Goal: Information Seeking & Learning: Understand process/instructions

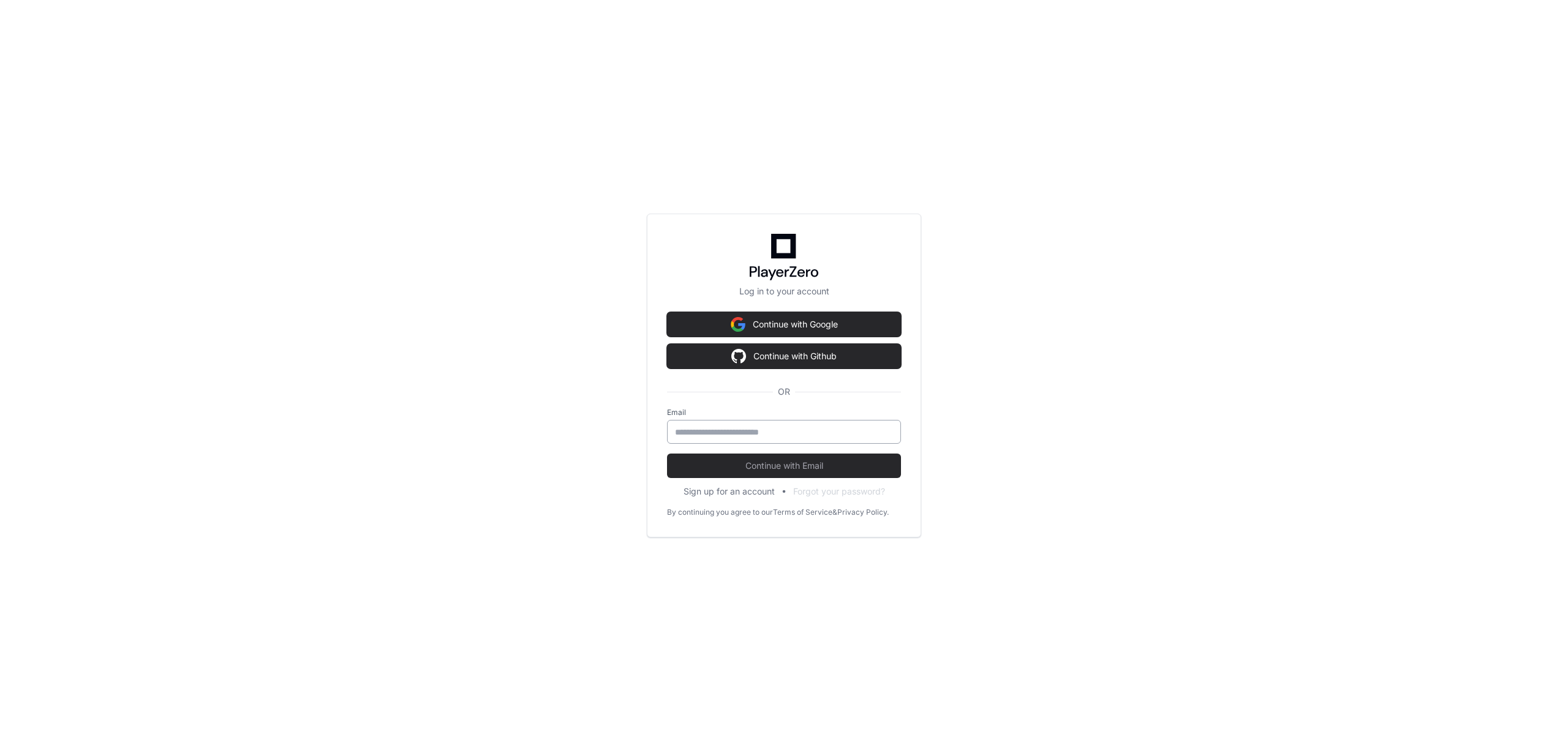
click at [748, 435] on input "email" at bounding box center [784, 432] width 218 height 13
type input "**********"
click at [714, 472] on button "Continue with Email" at bounding box center [784, 466] width 234 height 24
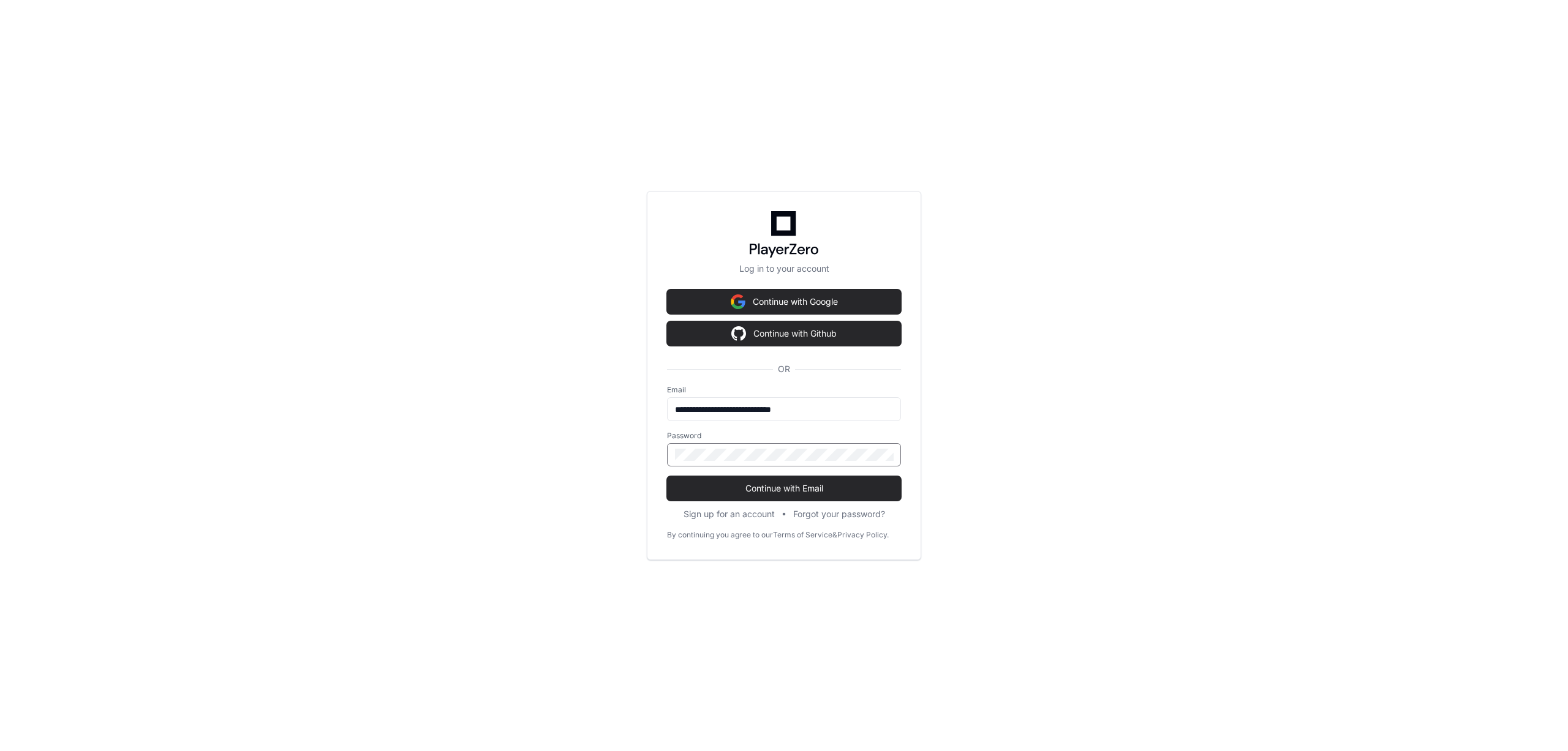
click at [700, 464] on div at bounding box center [784, 455] width 234 height 23
click at [334, 509] on div "**********" at bounding box center [784, 376] width 1568 height 751
click at [763, 493] on span "Continue with Email" at bounding box center [784, 488] width 234 height 13
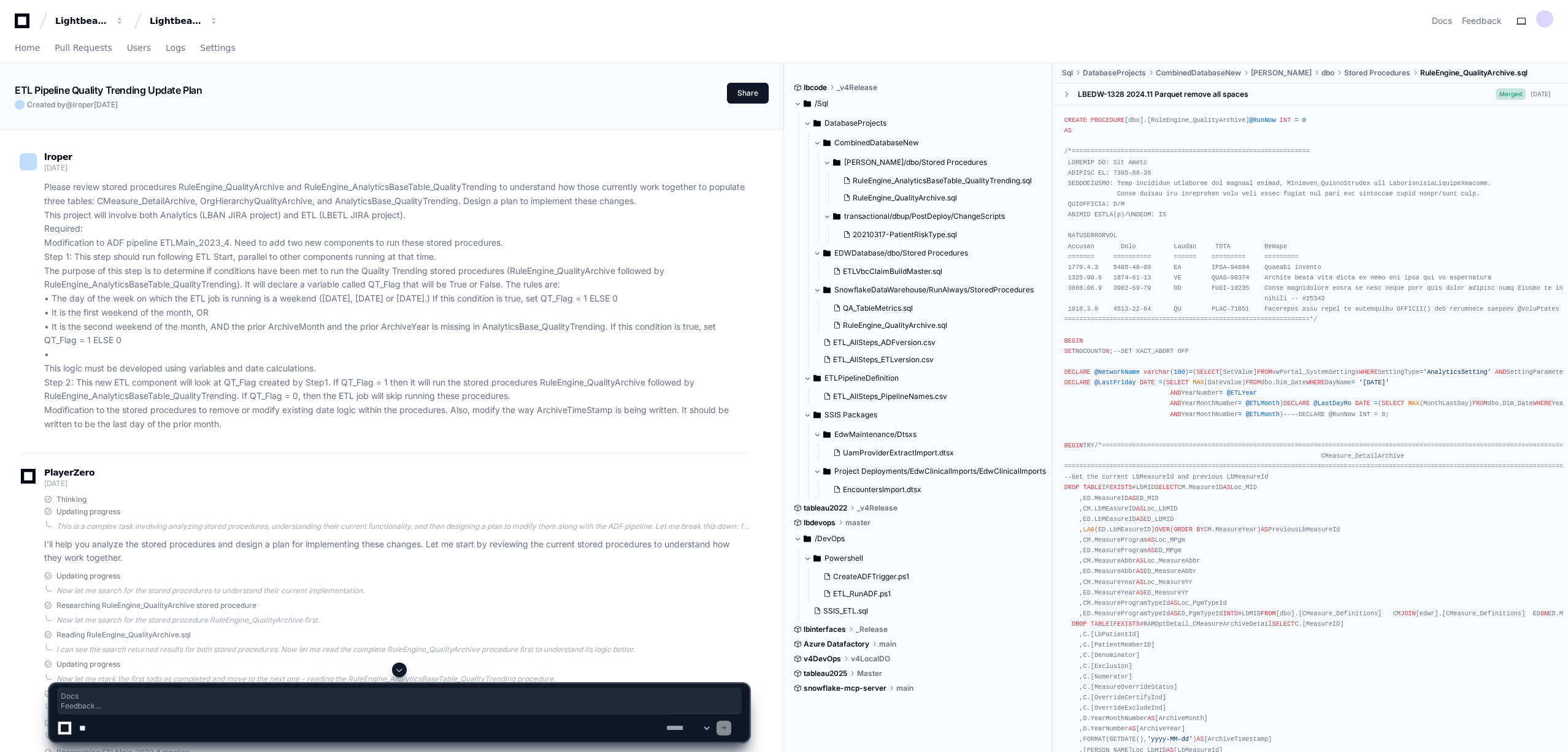
drag, startPoint x: 974, startPoint y: 16, endPoint x: 589, endPoint y: 212, distance: 432.0
click at [562, 219] on p "Please review stored procedures RuleEngine_QualityArchive and RuleEngine_Analyt…" at bounding box center [397, 306] width 705 height 251
drag, startPoint x: 515, startPoint y: 217, endPoint x: 102, endPoint y: 182, distance: 414.5
click at [102, 182] on p "Please review stored procedures RuleEngine_QualityArchive and RuleEngine_Analyt…" at bounding box center [397, 306] width 705 height 251
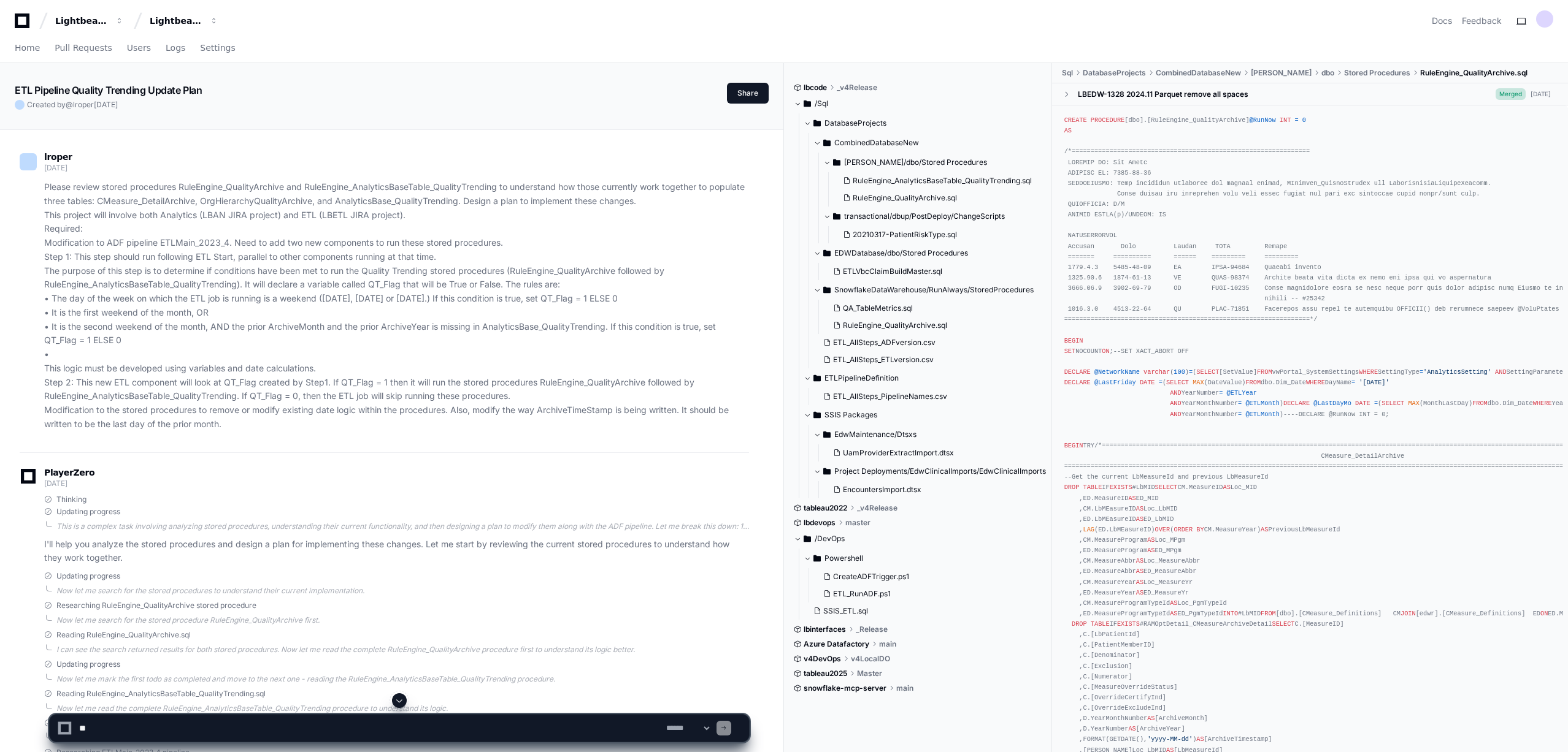
click at [493, 265] on p "Please review stored procedures RuleEngine_QualityArchive and RuleEngine_Analyt…" at bounding box center [397, 306] width 705 height 251
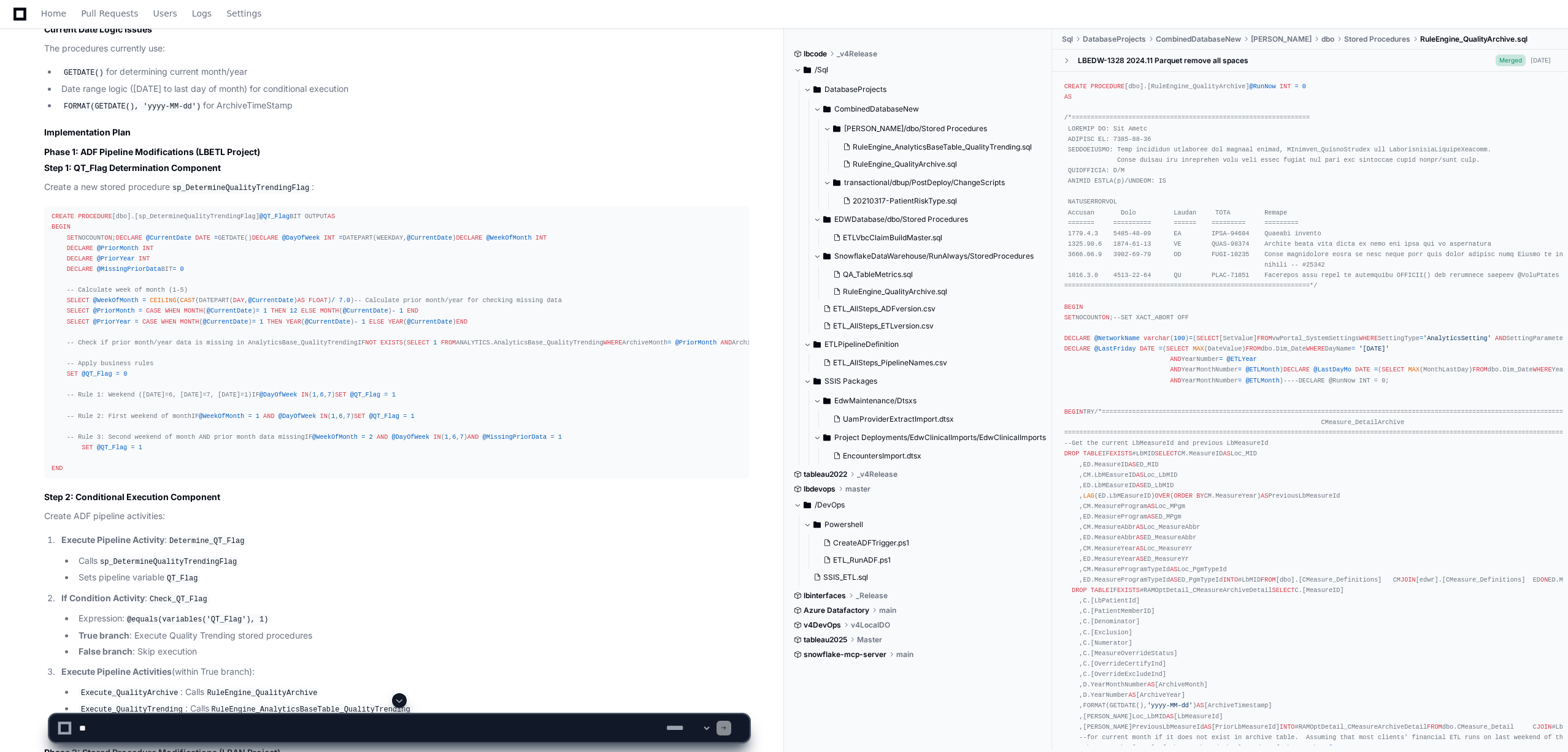
scroll to position [2453, 0]
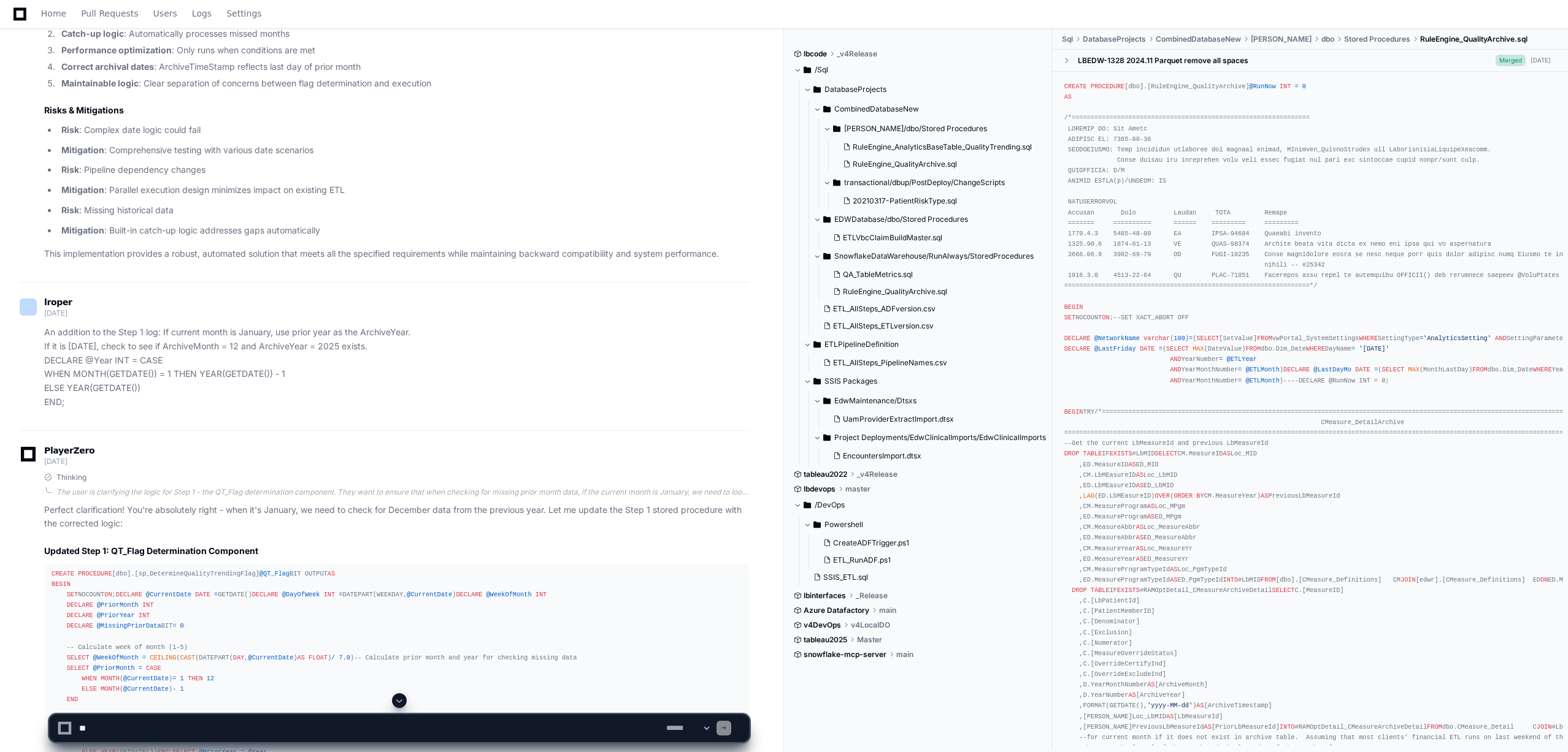
drag, startPoint x: 502, startPoint y: 352, endPoint x: 508, endPoint y: 447, distance: 95.2
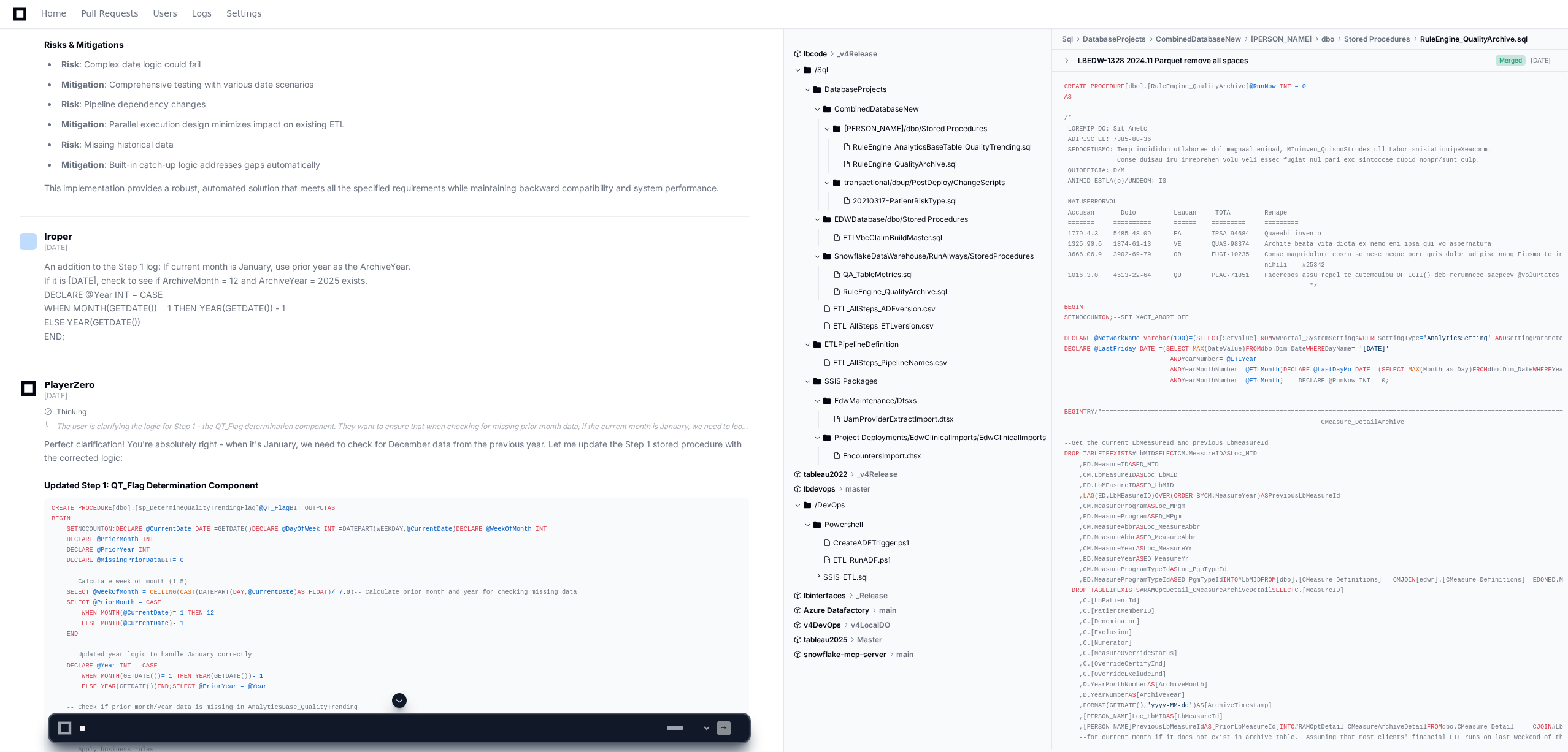
scroll to position [3668, 0]
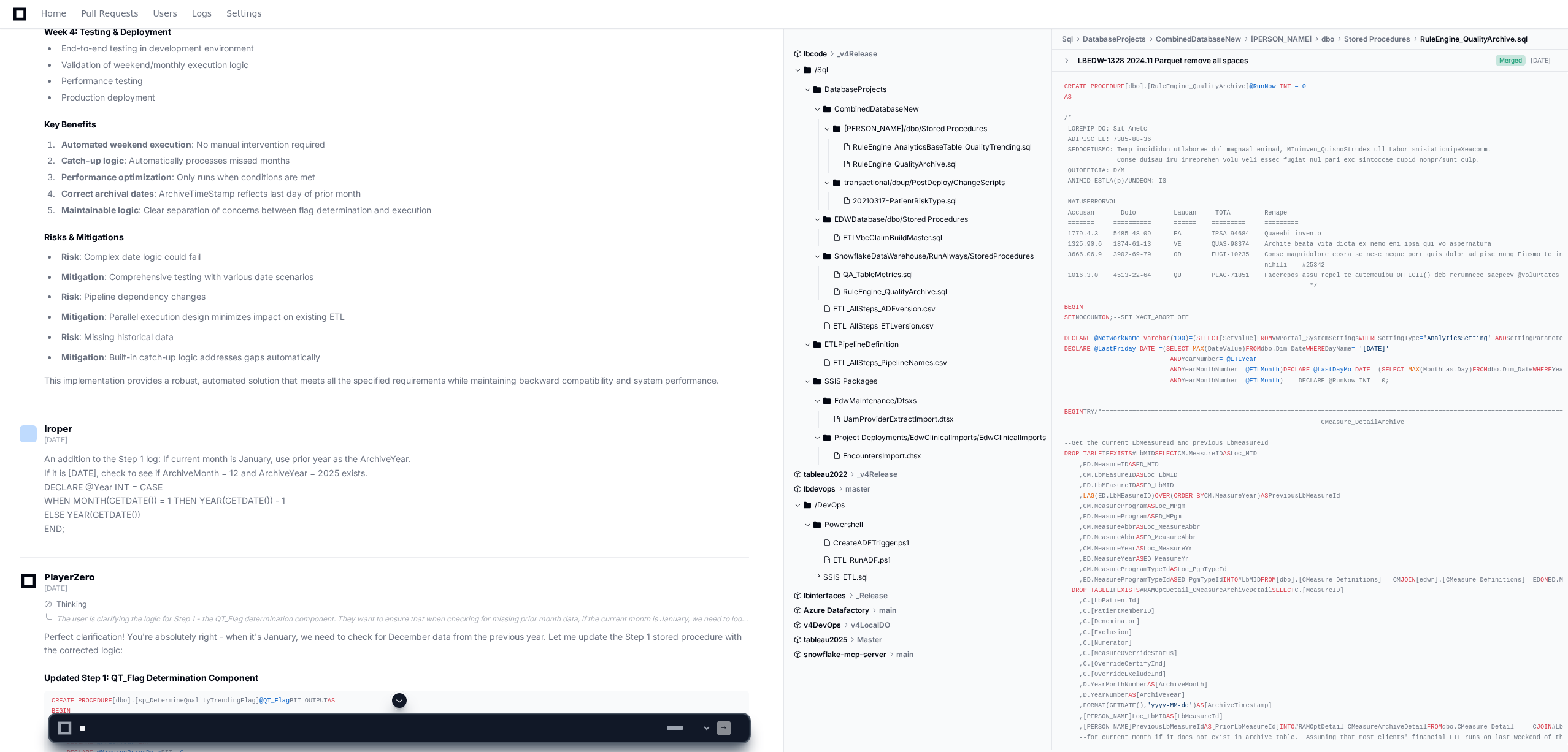
drag, startPoint x: 473, startPoint y: 472, endPoint x: 473, endPoint y: 376, distance: 96.0
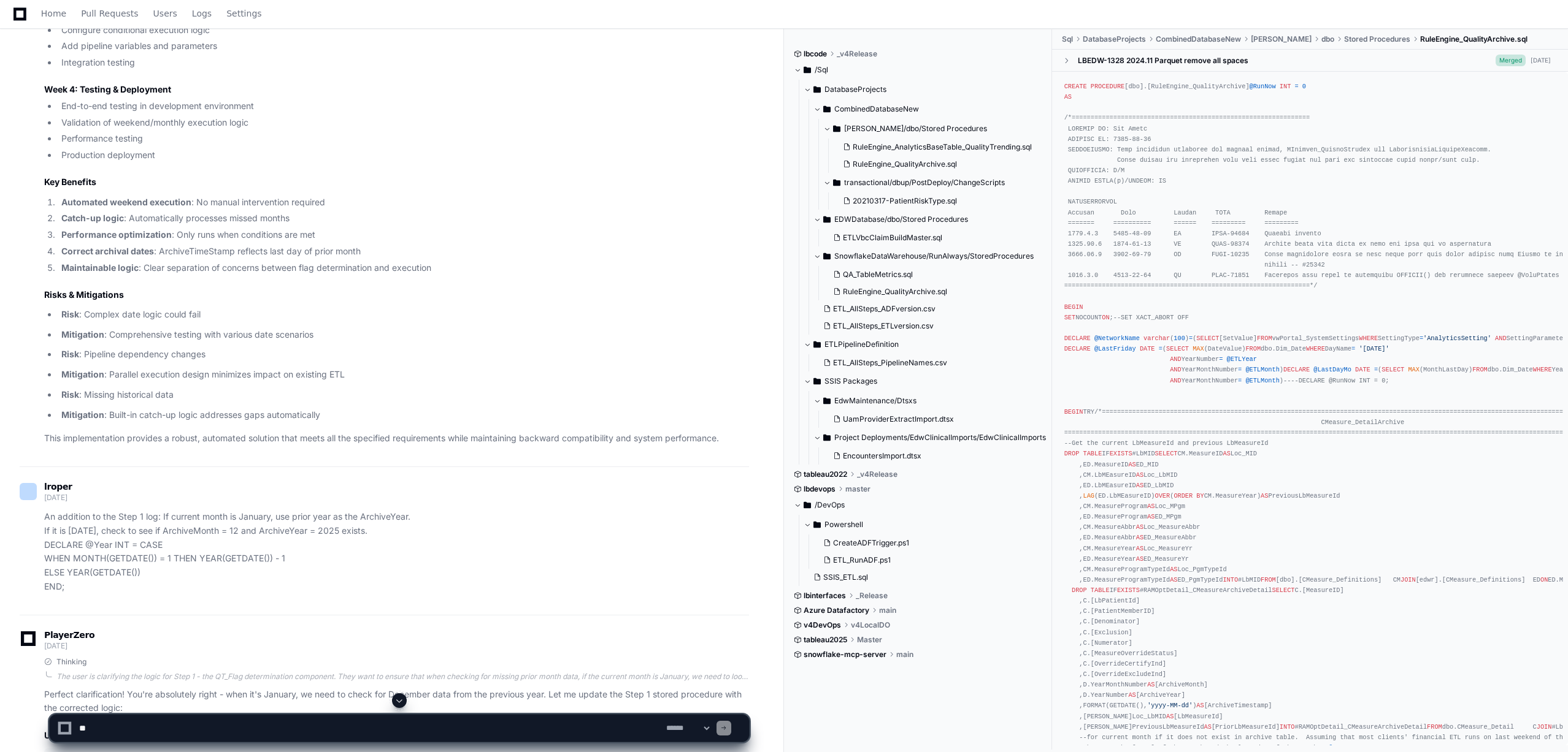
click at [470, 162] on li "Production deployment" at bounding box center [404, 155] width 692 height 14
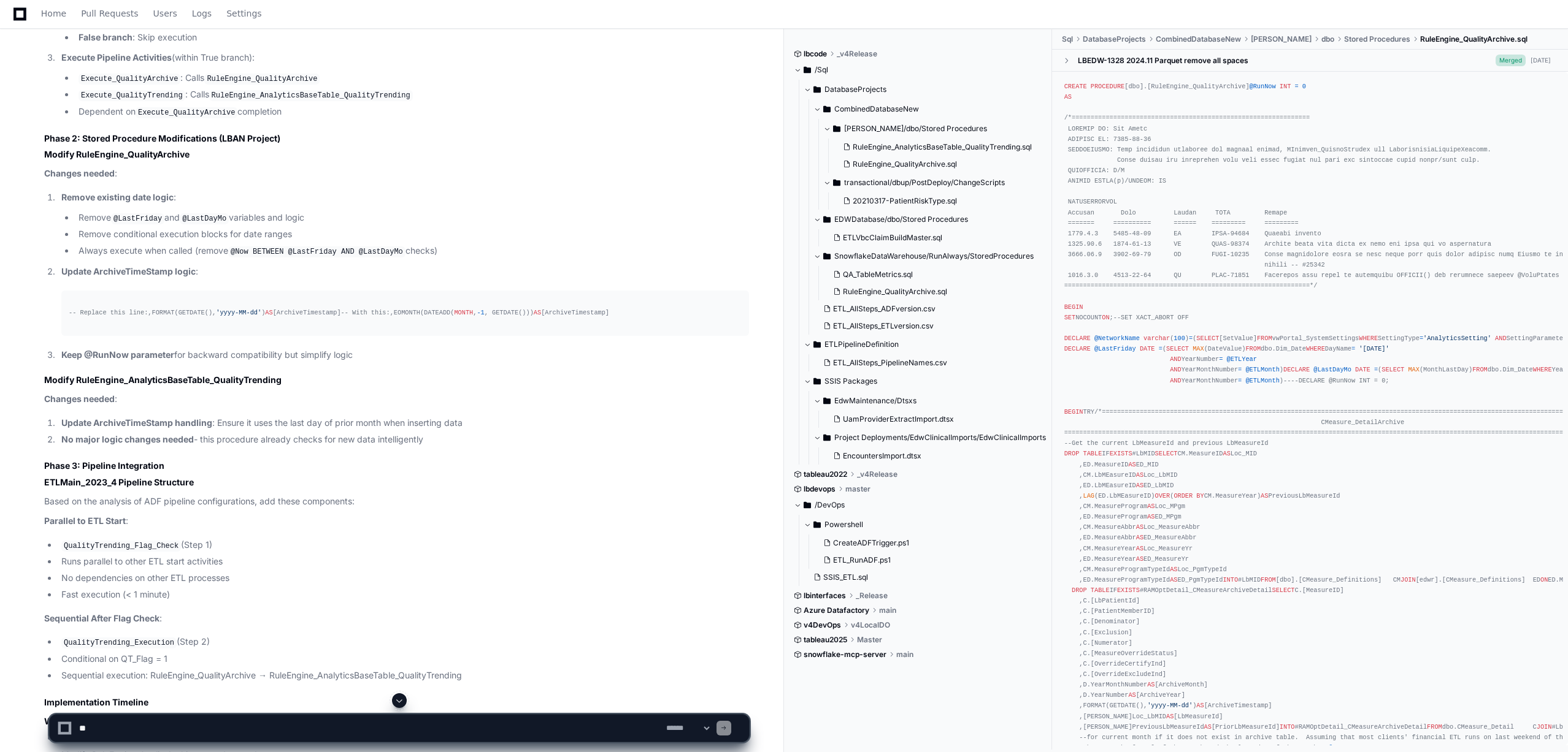
scroll to position [966, 0]
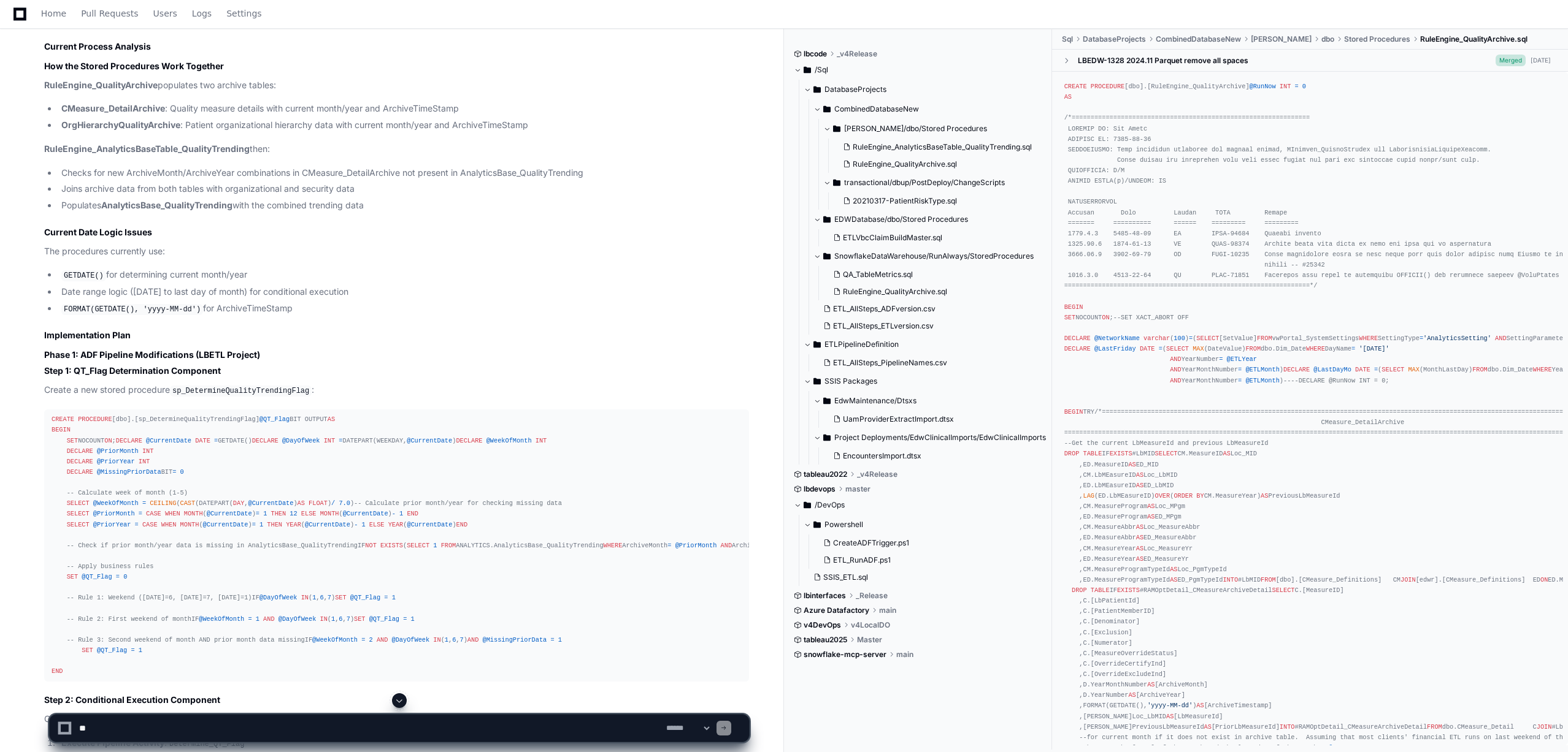
click at [446, 416] on div "CREATE PROCEDURE [dbo].[sp_DetermineQualityTrendingFlag] @QT_Flag BIT OUTPUT AS…" at bounding box center [396, 546] width 690 height 263
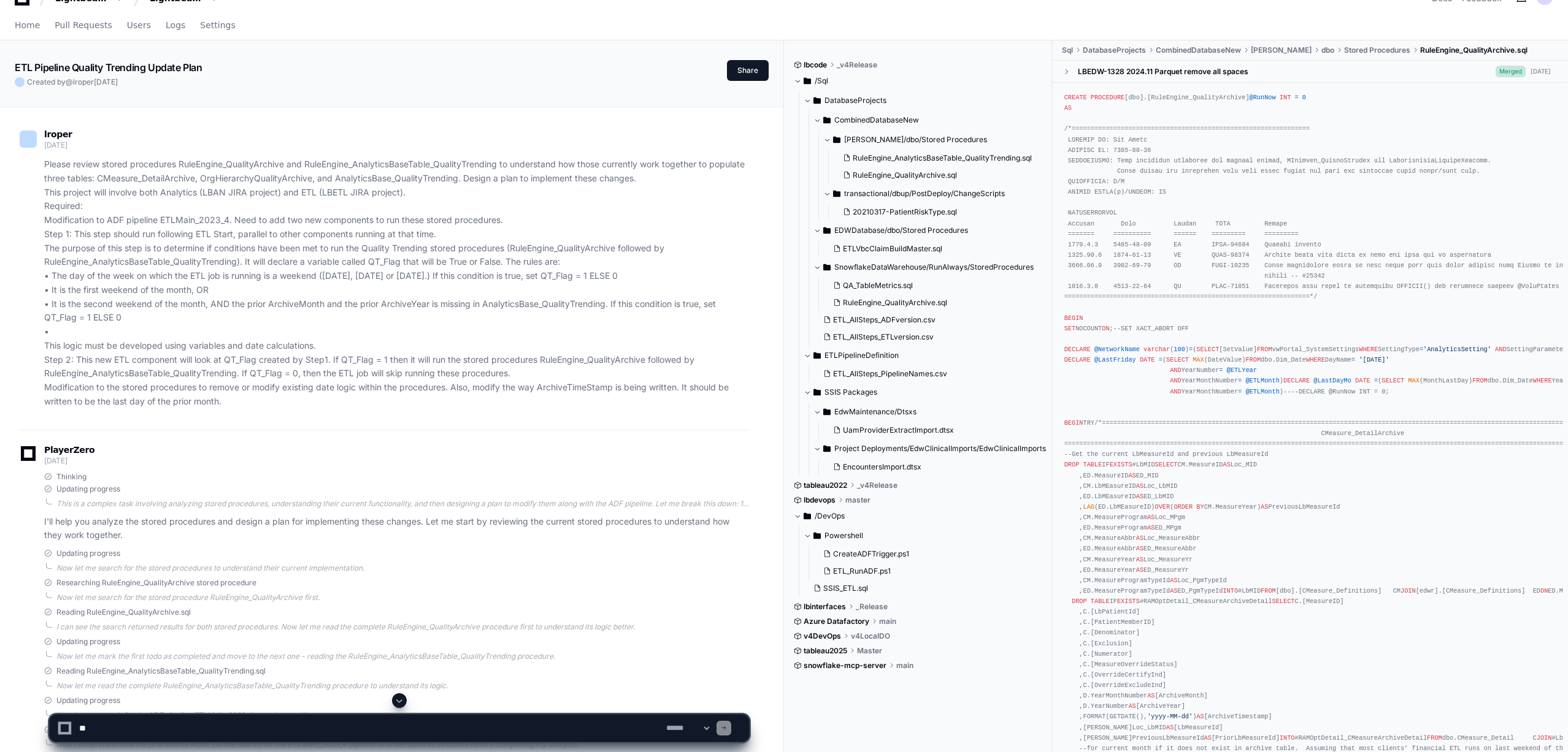
scroll to position [0, 0]
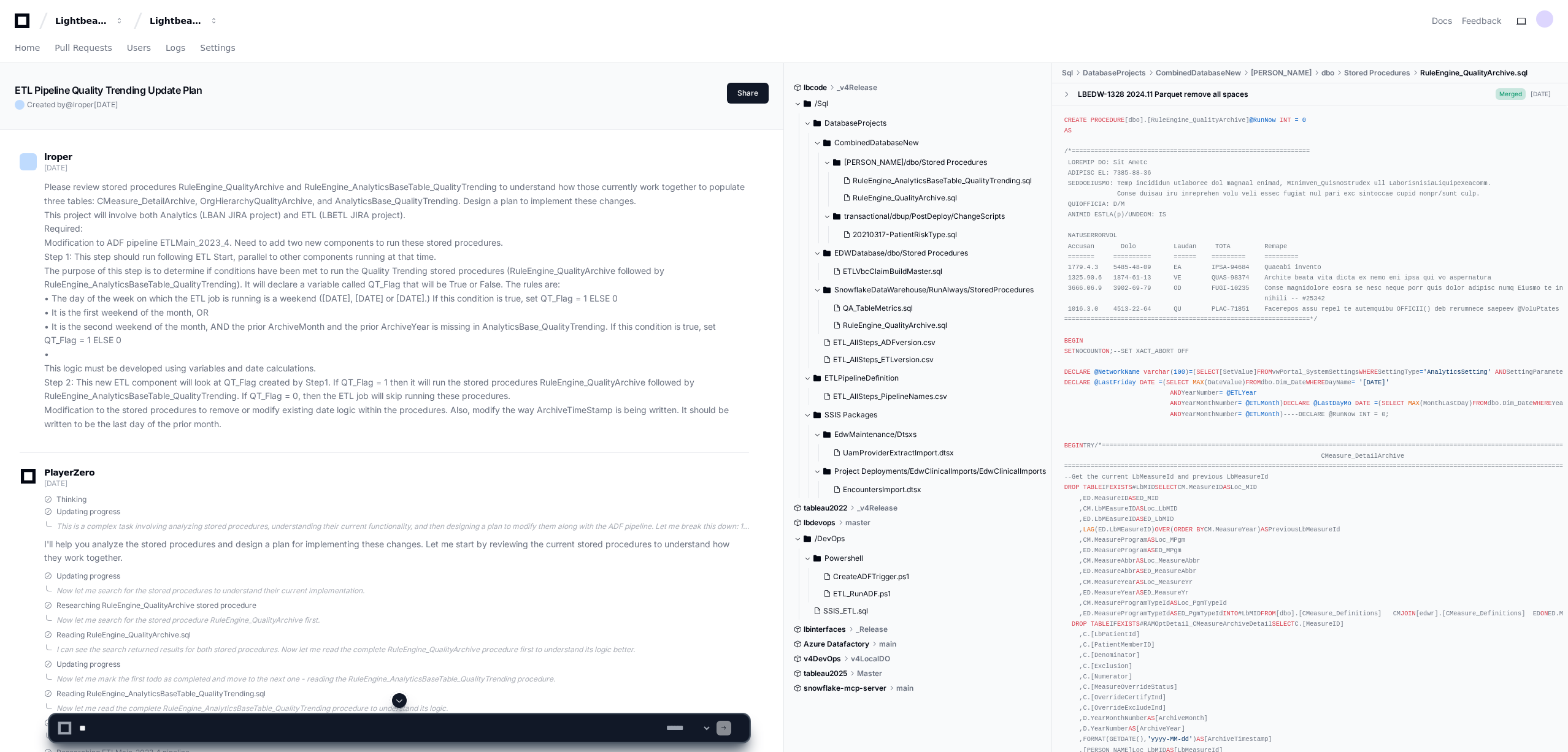
drag, startPoint x: 366, startPoint y: 379, endPoint x: 378, endPoint y: 341, distance: 39.8
click at [378, 341] on p "Please review stored procedures RuleEngine_QualityArchive and RuleEngine_Analyt…" at bounding box center [397, 306] width 705 height 251
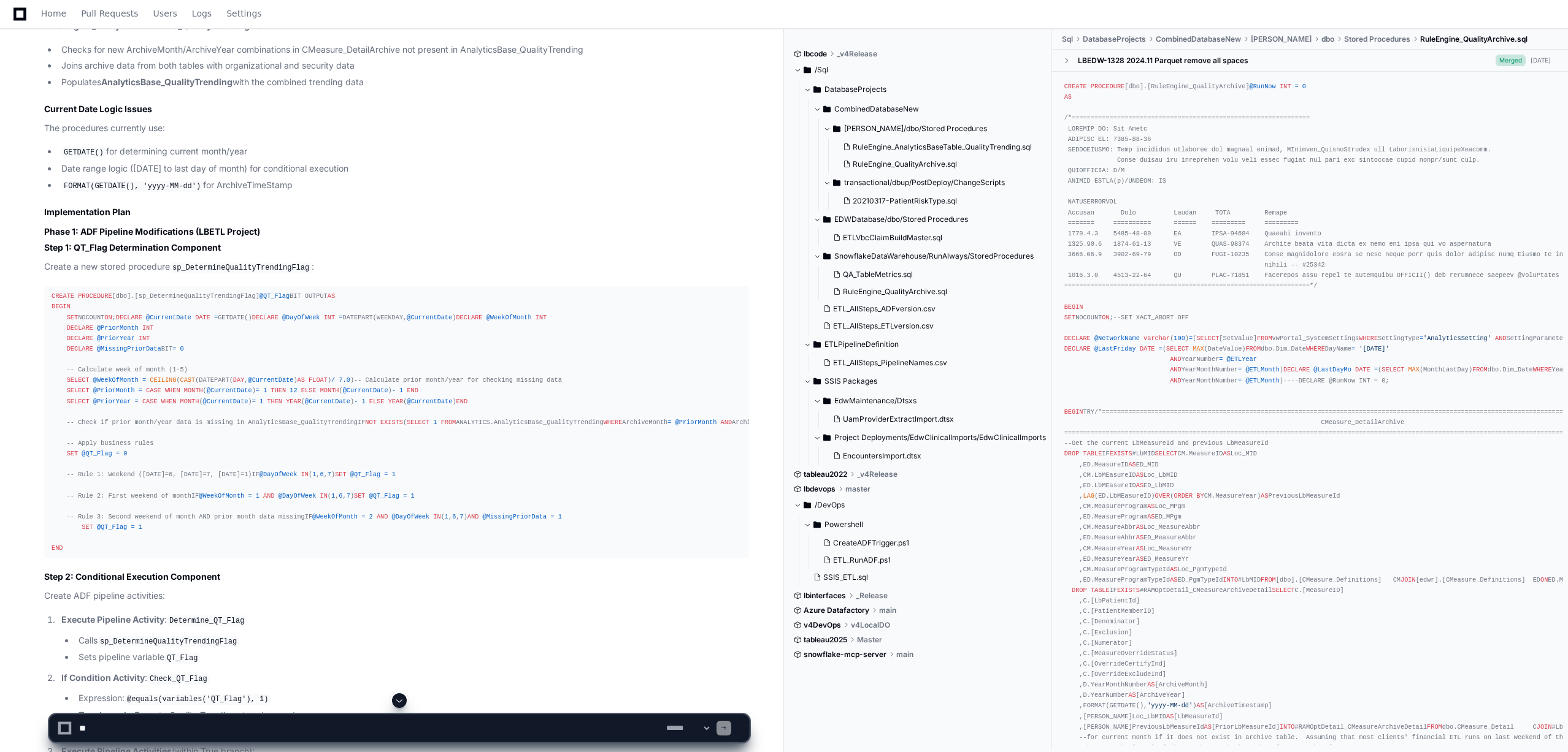
drag, startPoint x: 379, startPoint y: 345, endPoint x: 389, endPoint y: 472, distance: 127.4
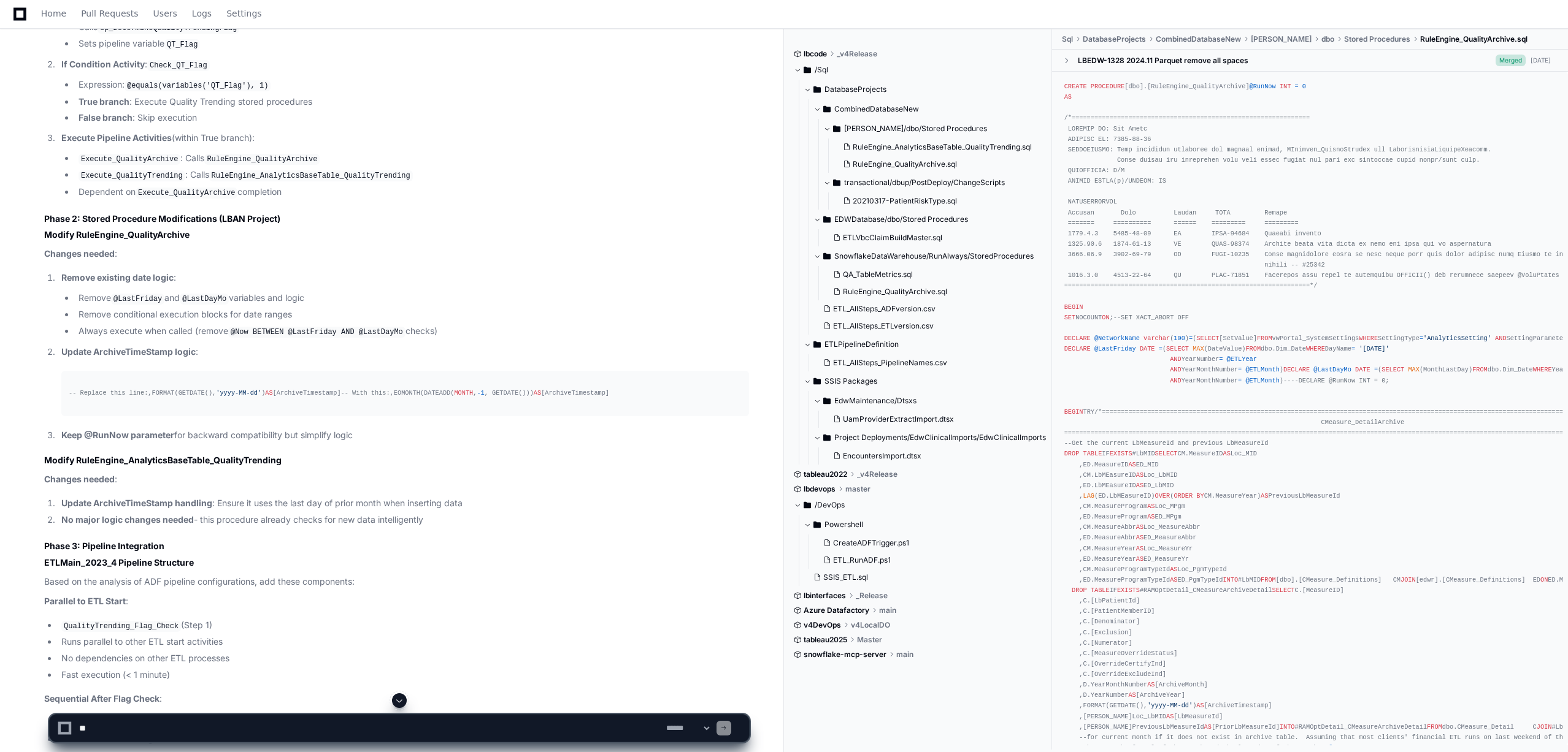
drag, startPoint x: 470, startPoint y: 388, endPoint x: 467, endPoint y: 501, distance: 113.0
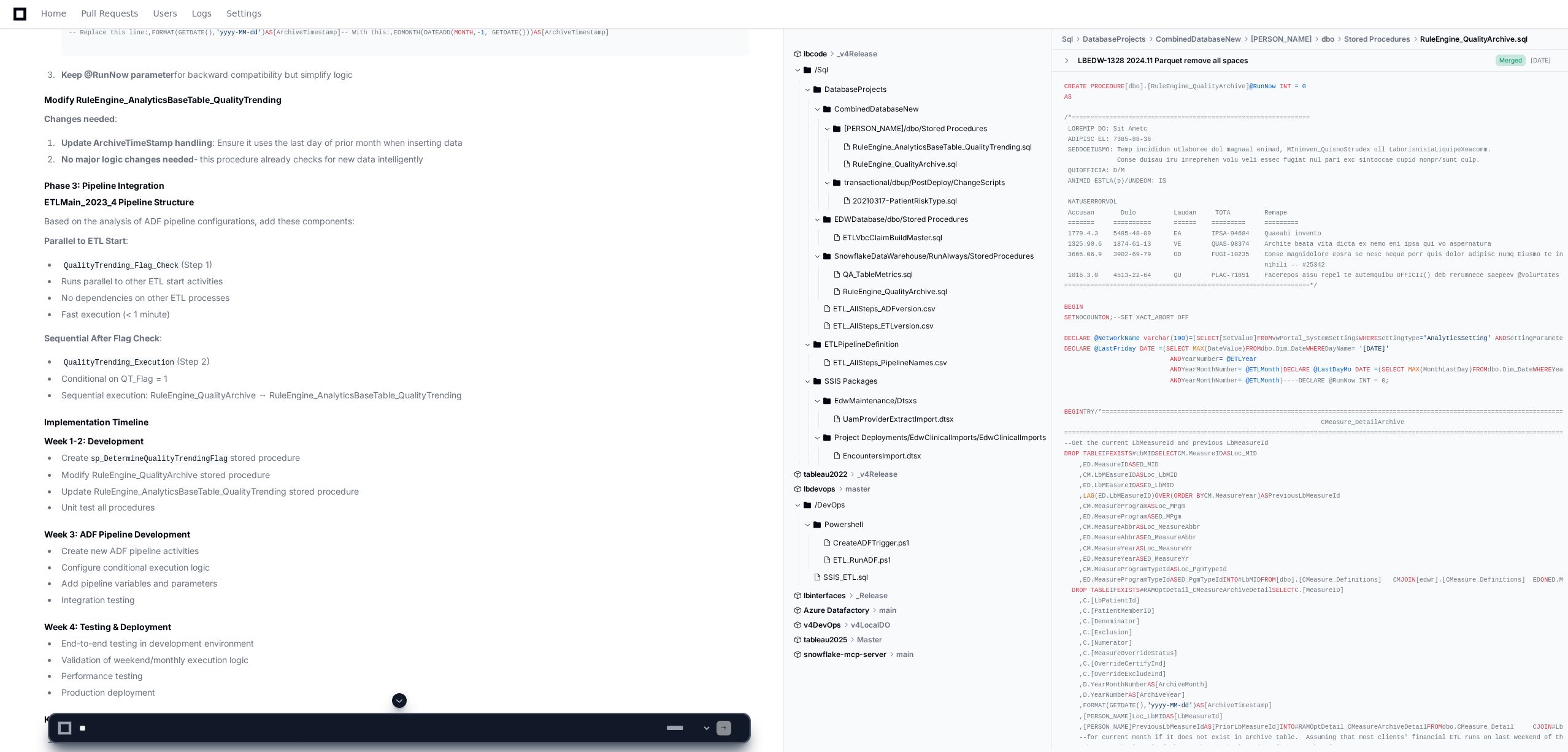
drag, startPoint x: 464, startPoint y: 497, endPoint x: 460, endPoint y: 562, distance: 65.1
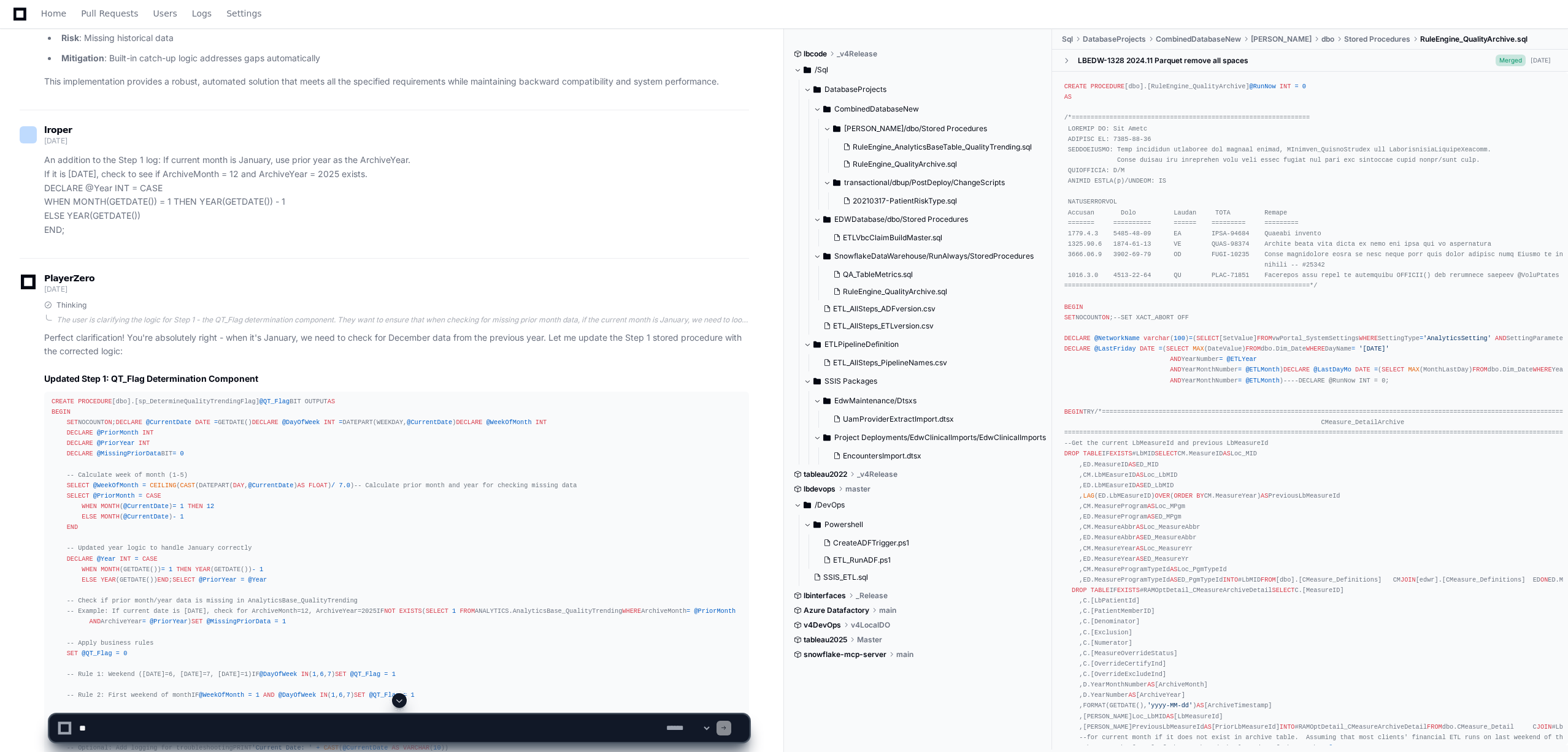
scroll to position [3040, 0]
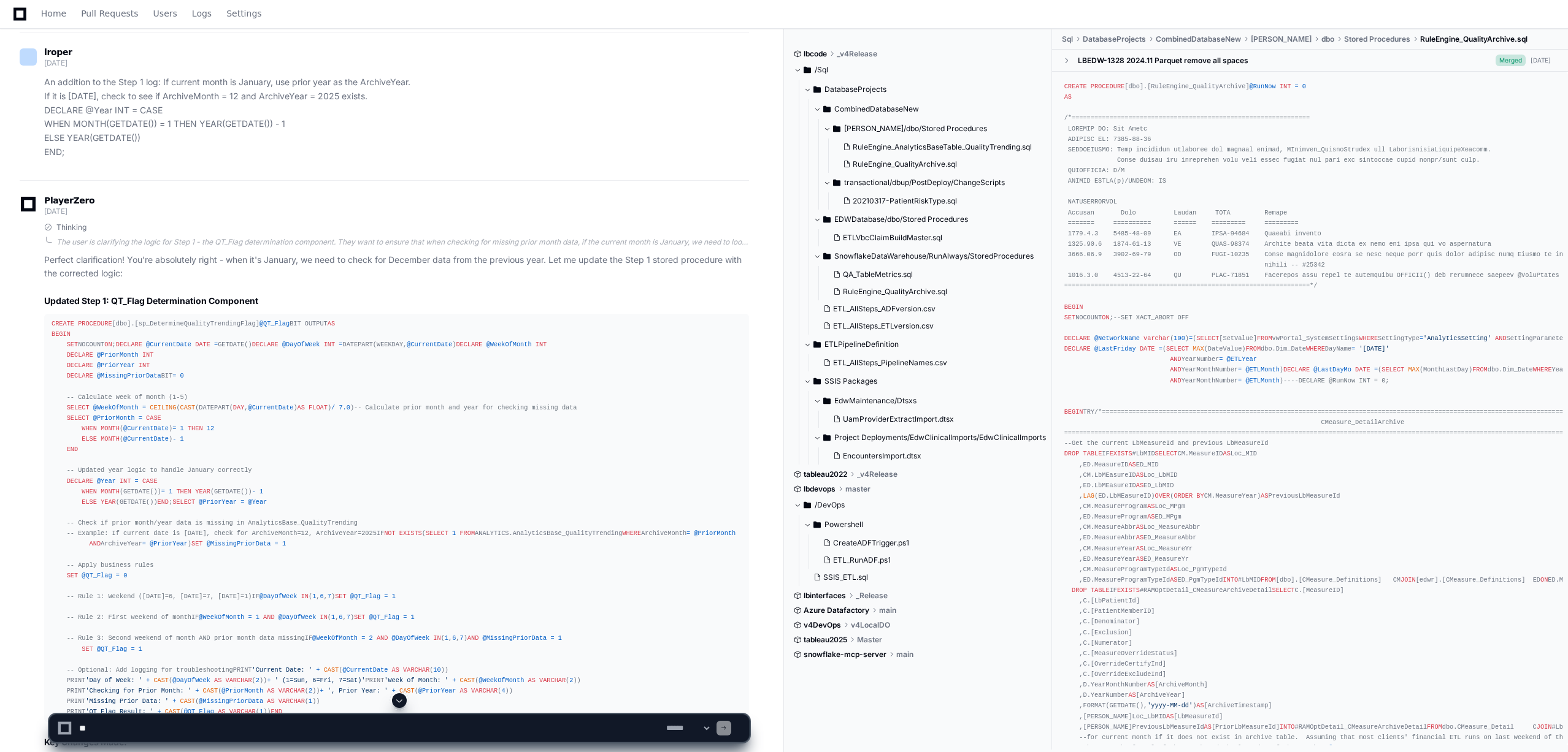
drag, startPoint x: 452, startPoint y: 550, endPoint x: 459, endPoint y: 630, distance: 80.3
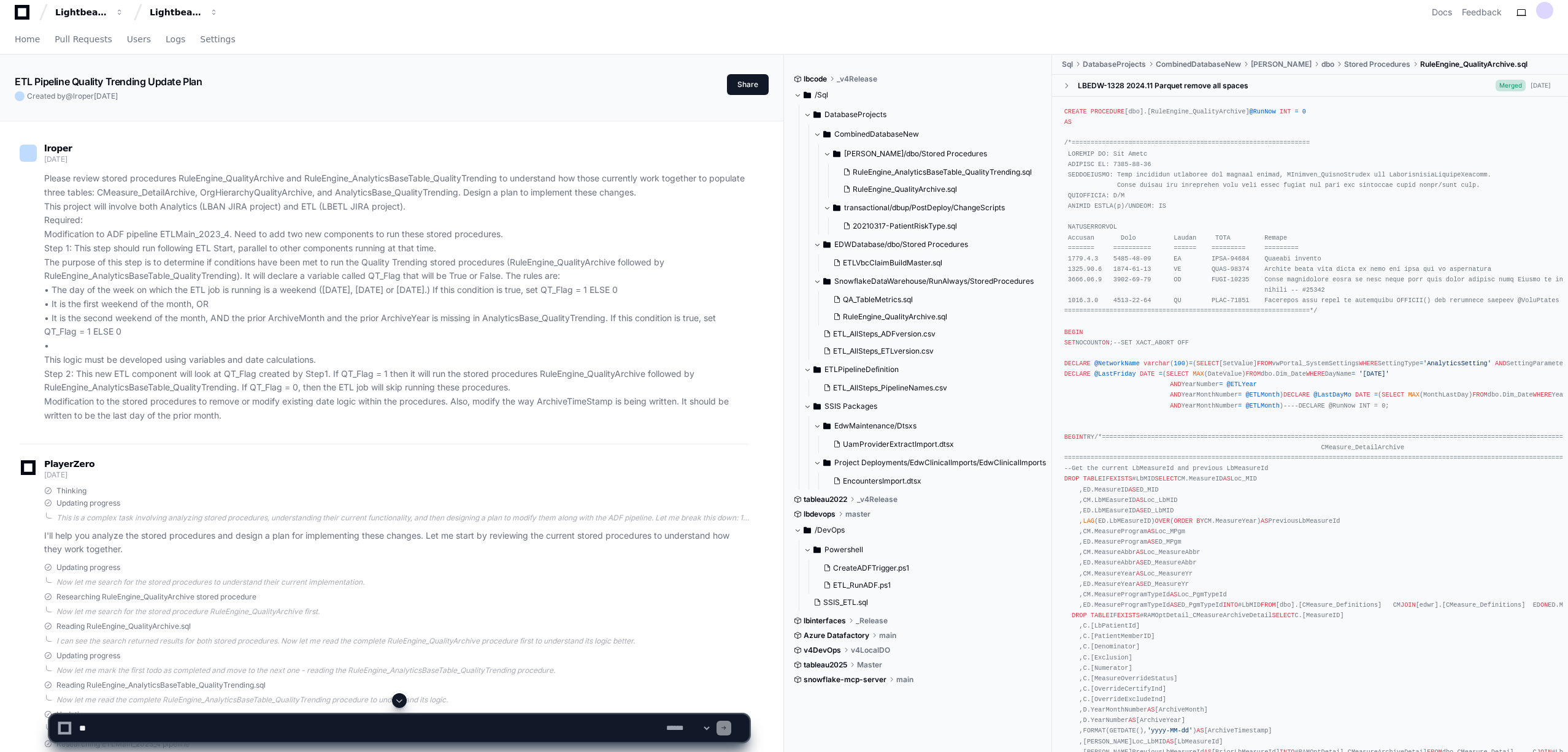
scroll to position [0, 0]
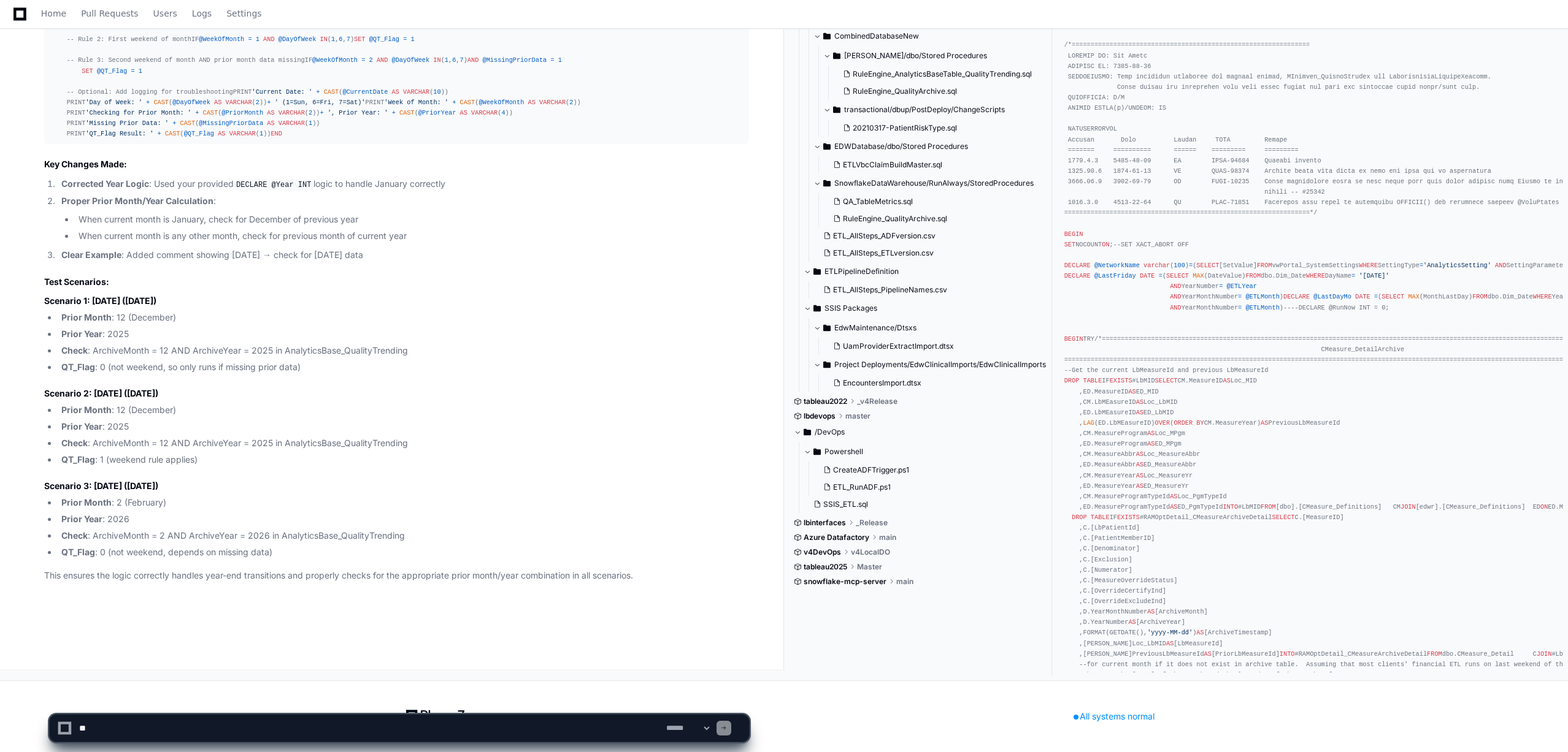
drag, startPoint x: 421, startPoint y: 436, endPoint x: 443, endPoint y: 312, distance: 125.9
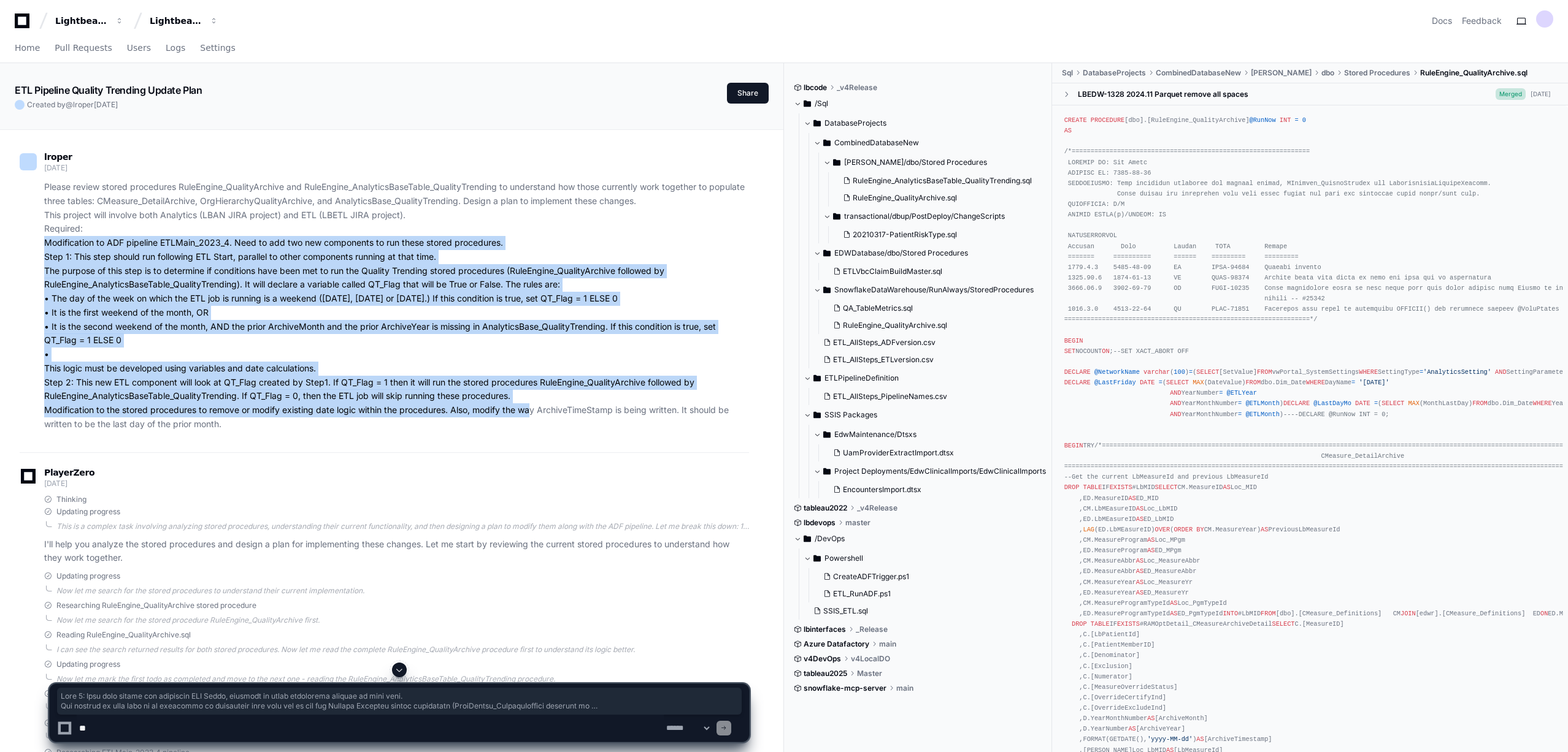
drag, startPoint x: 518, startPoint y: 247, endPoint x: 528, endPoint y: 405, distance: 158.3
click at [528, 404] on p "Please review stored procedures RuleEngine_QualityArchive and RuleEngine_Analyt…" at bounding box center [397, 306] width 705 height 251
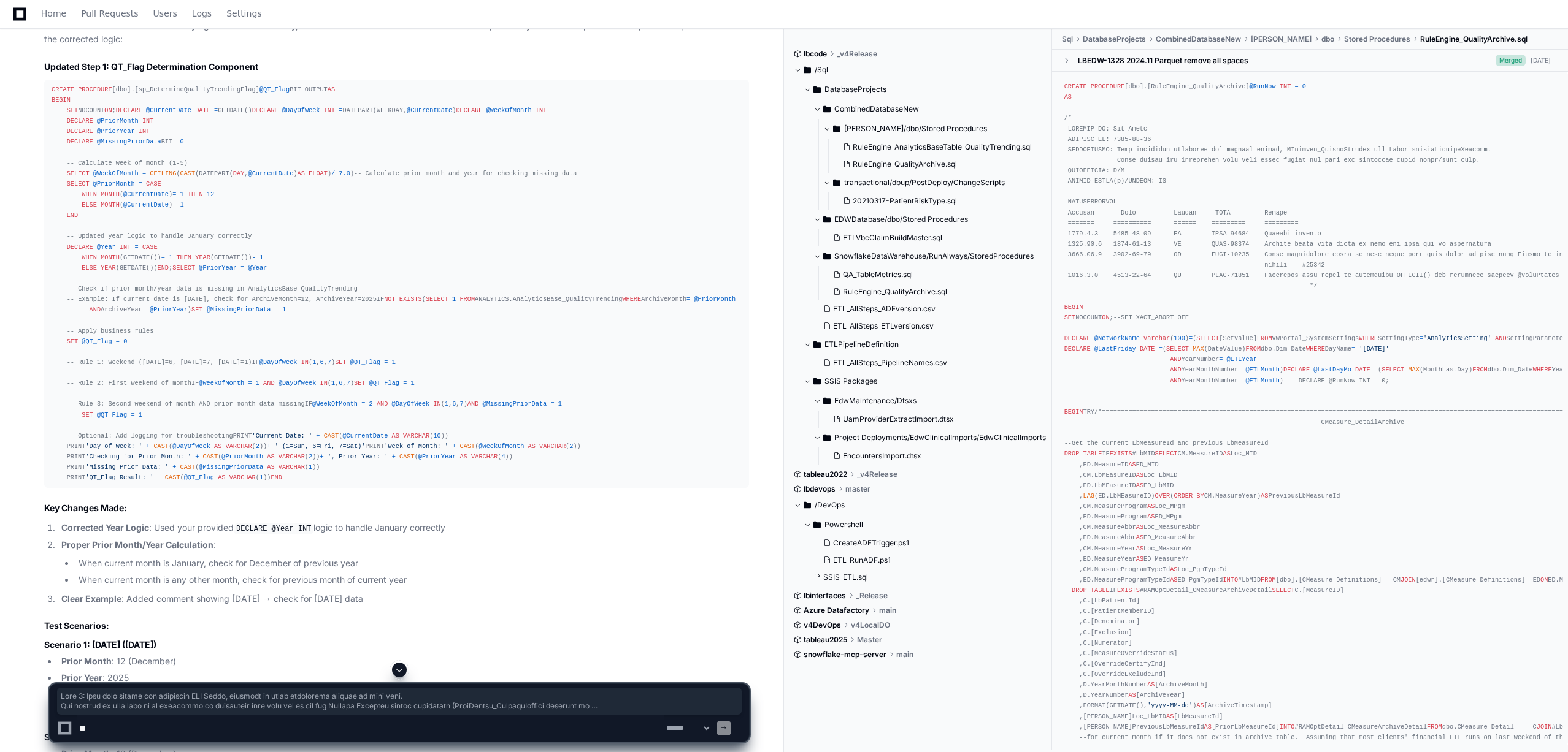
scroll to position [4098, 0]
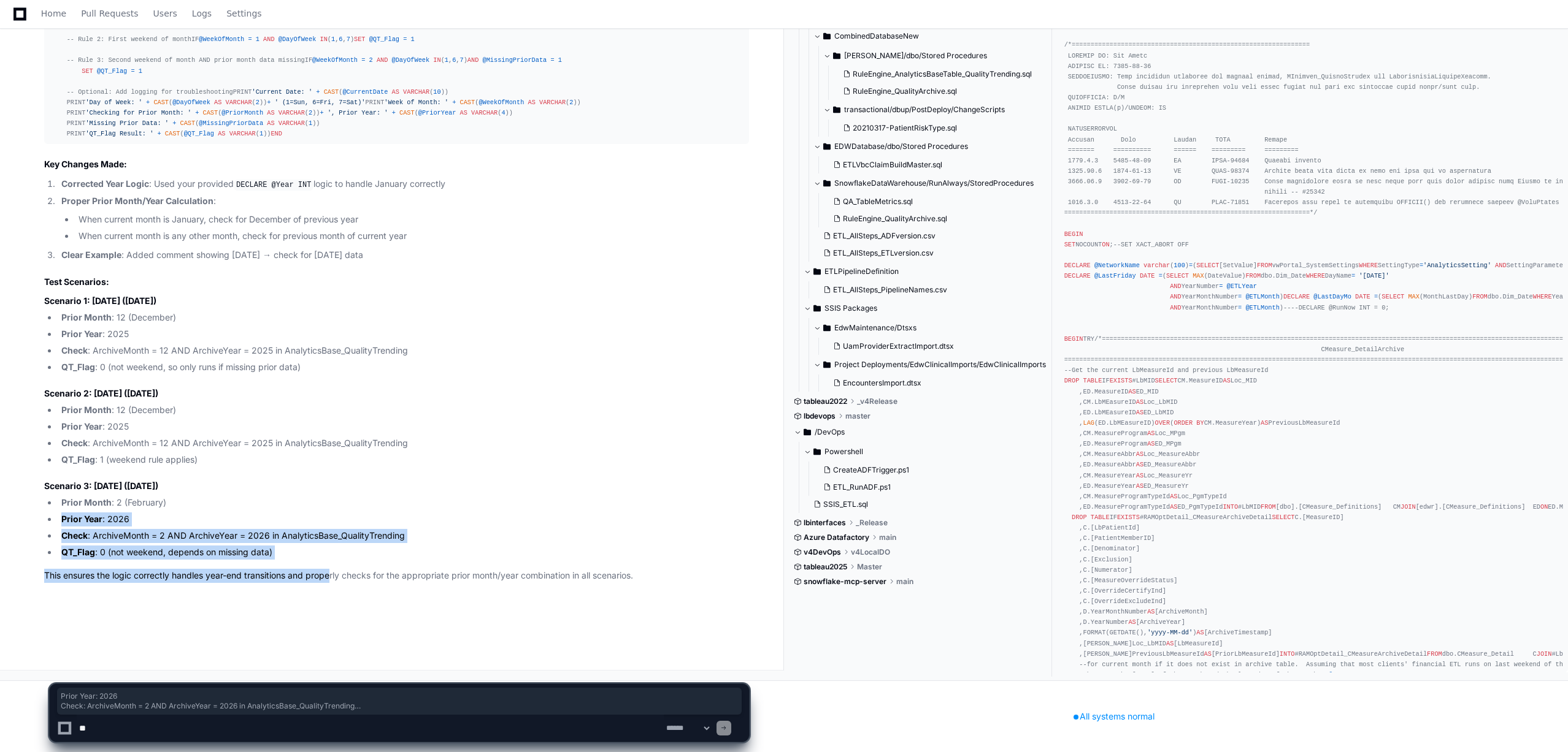
drag, startPoint x: 334, startPoint y: 590, endPoint x: 278, endPoint y: 502, distance: 104.3
click at [278, 502] on div "PlayerZero [DATE] Thinking The user is clarifying the logic for Step 1 - the QT…" at bounding box center [384, 102] width 729 height 1002
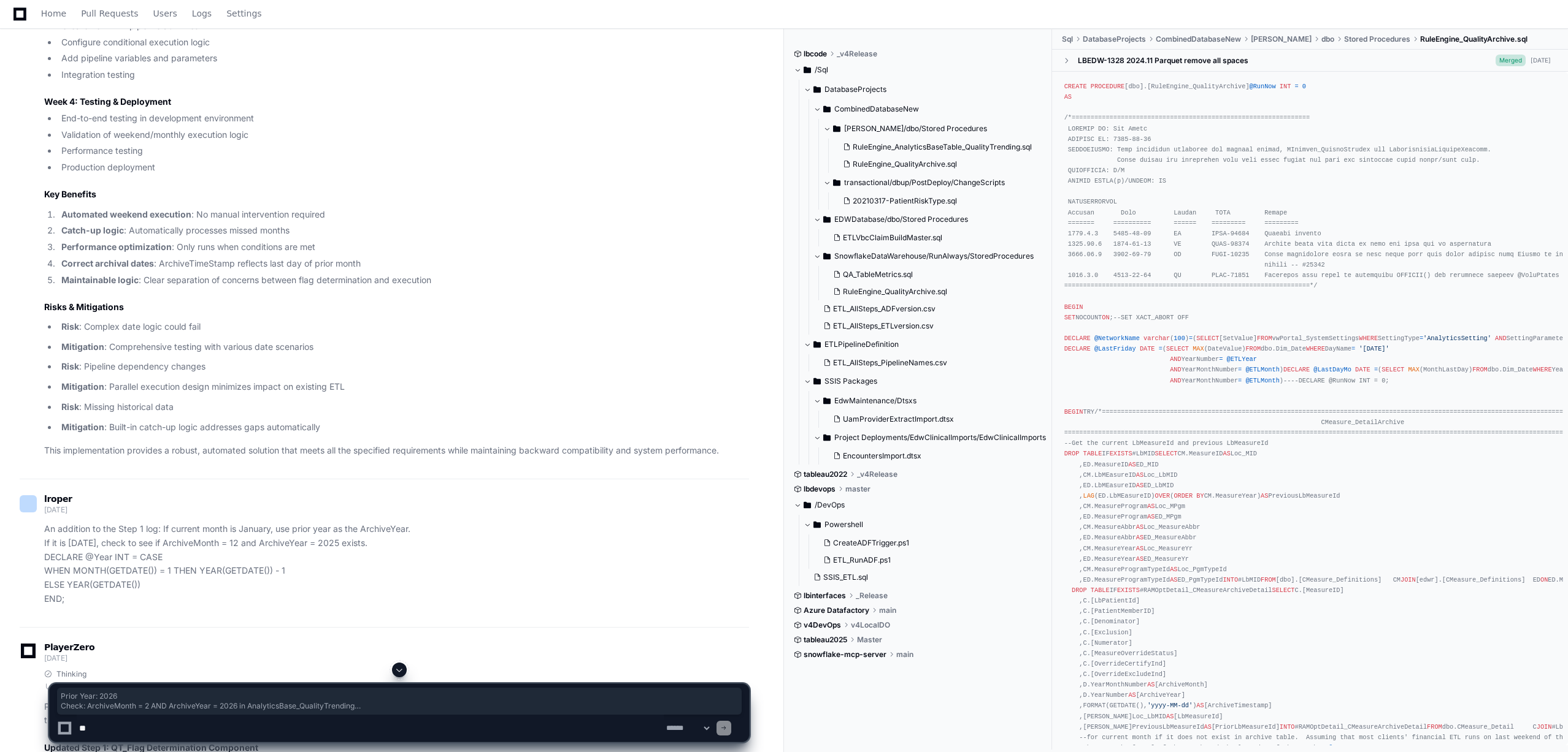
scroll to position [2464, 0]
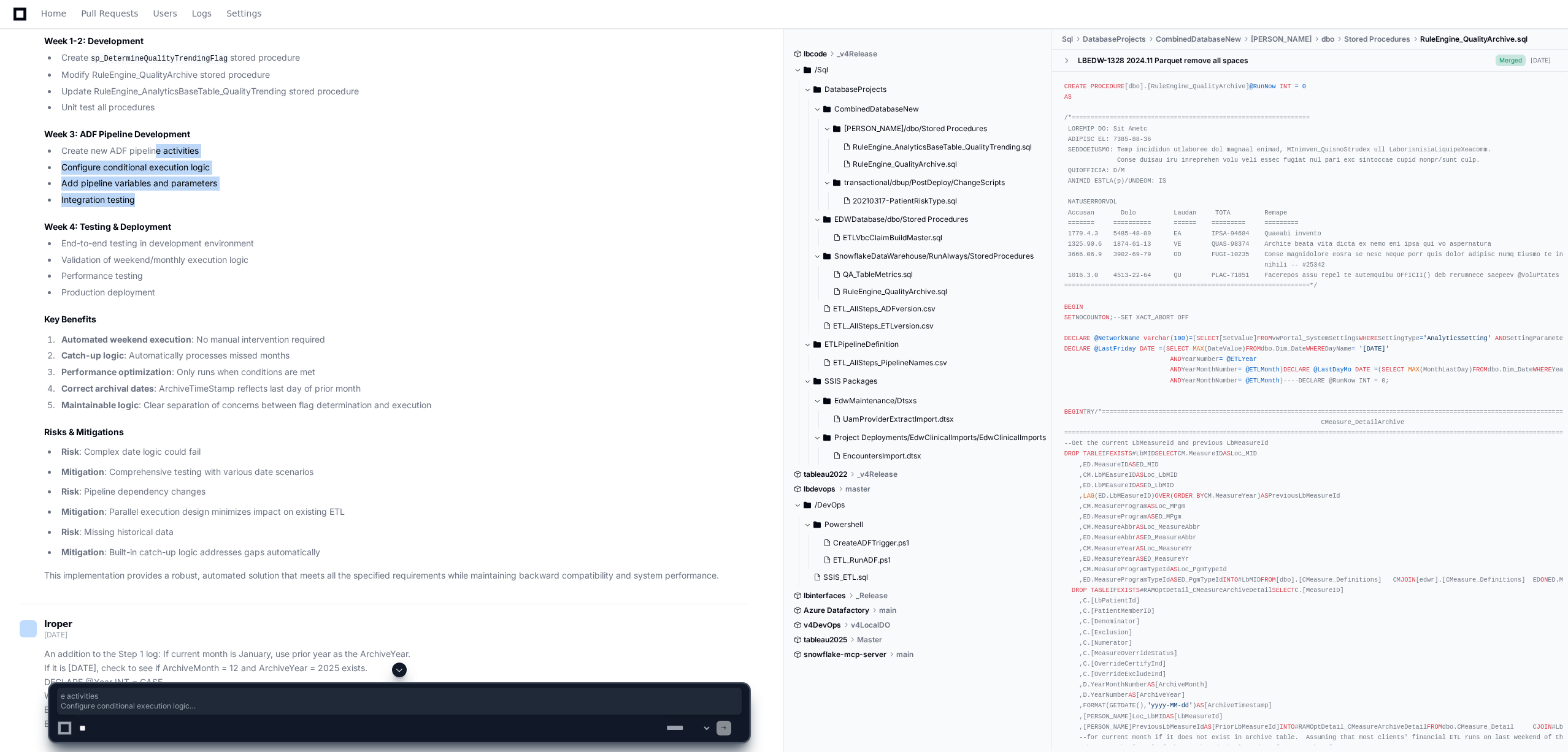
drag, startPoint x: 210, startPoint y: 416, endPoint x: 154, endPoint y: 369, distance: 73.1
click at [154, 207] on ul "Create new ADF pipeline activities Configure conditional execution logic Add pi…" at bounding box center [397, 175] width 705 height 63
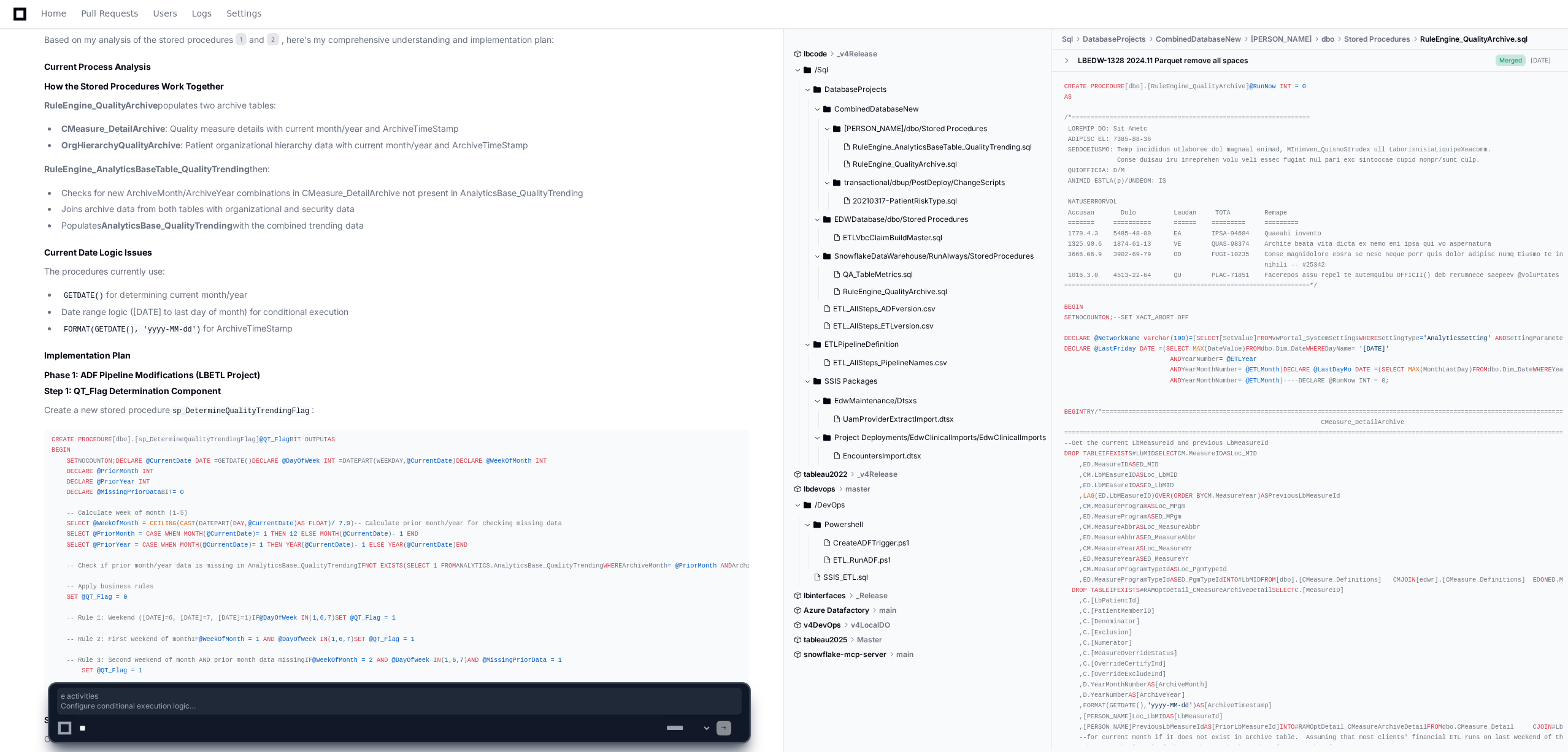
scroll to position [0, 0]
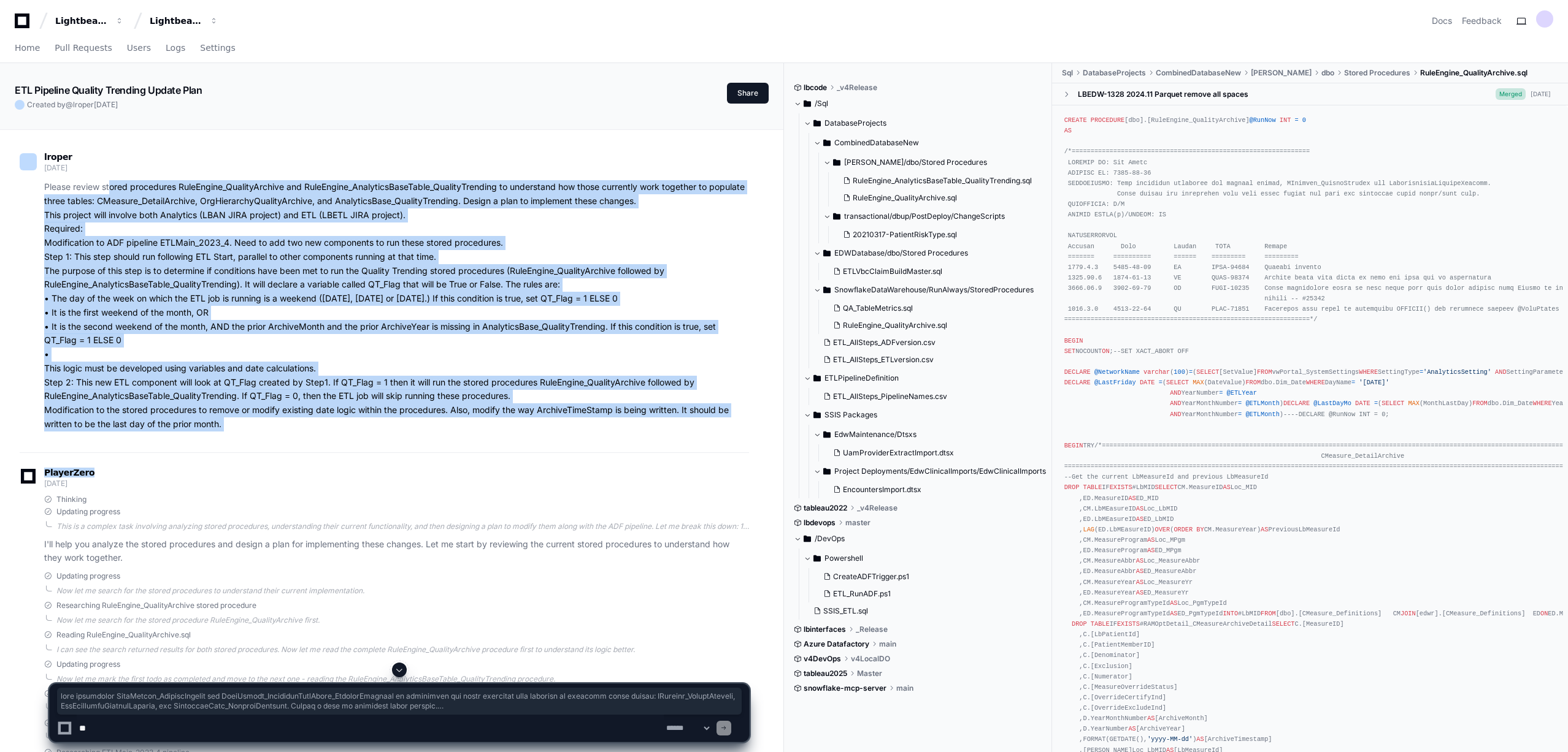
drag, startPoint x: 151, startPoint y: 187, endPoint x: 554, endPoint y: 453, distance: 482.9
